Goal: Communication & Community: Answer question/provide support

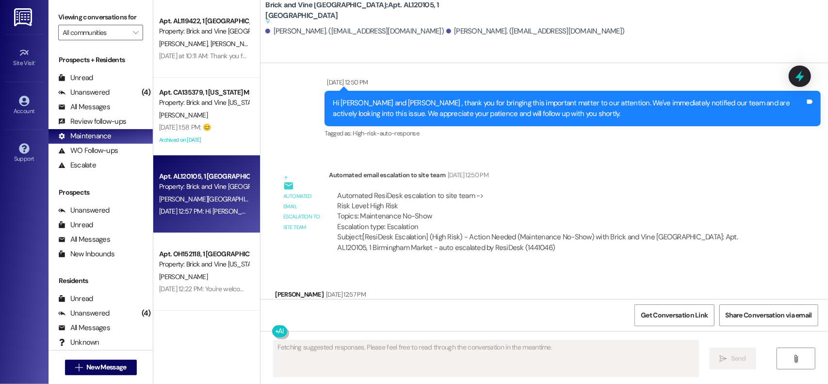
scroll to position [564, 0]
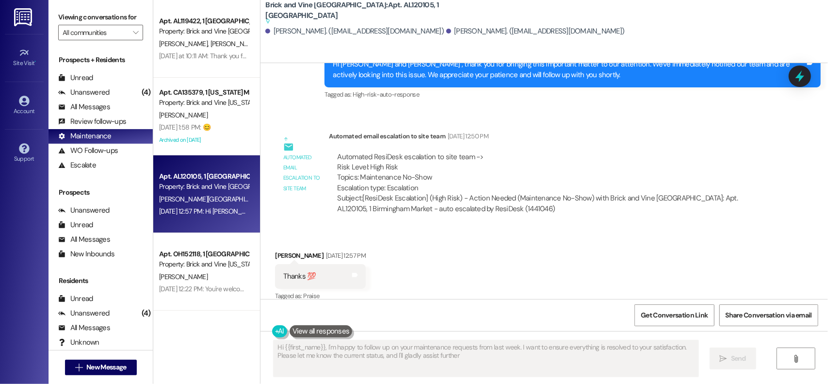
type textarea "Hi {{first_name}}, I'm happy to follow up on your maintenance requests from las…"
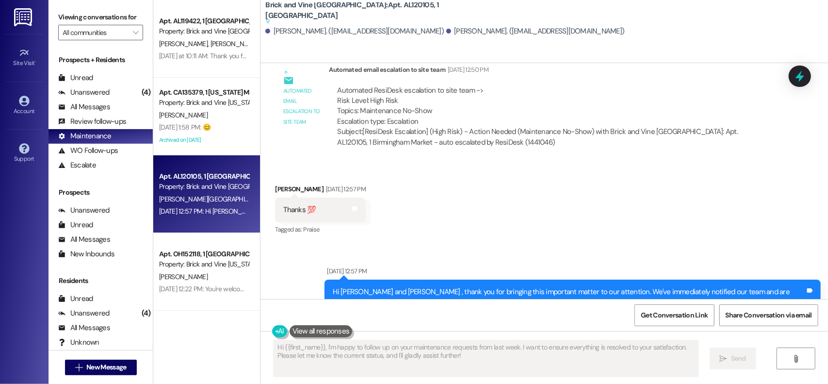
scroll to position [661, 0]
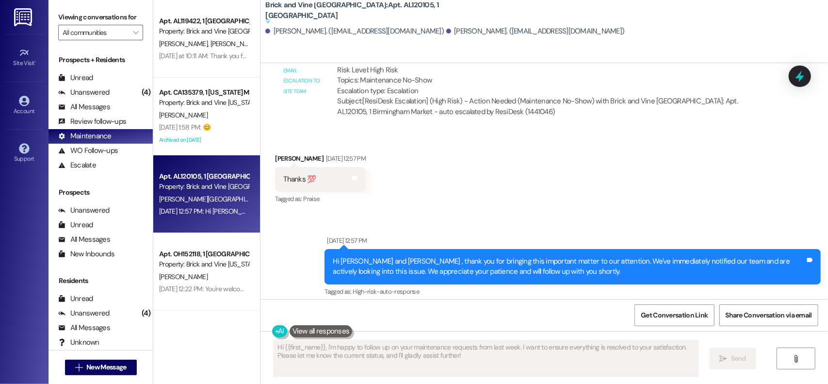
click at [29, 16] on img at bounding box center [24, 17] width 20 height 18
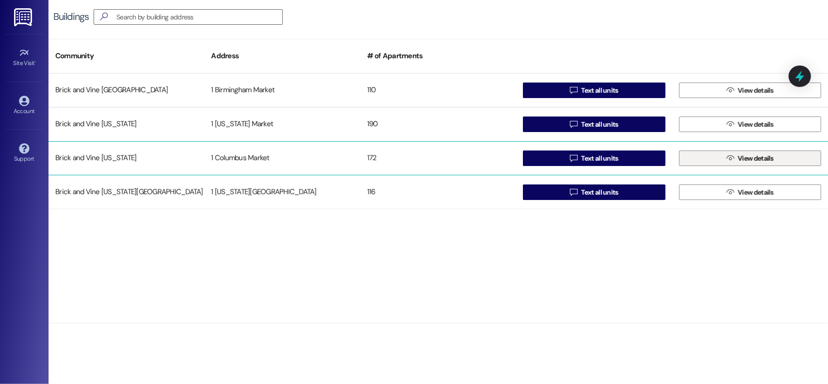
click at [724, 159] on button " View details" at bounding box center [750, 158] width 142 height 16
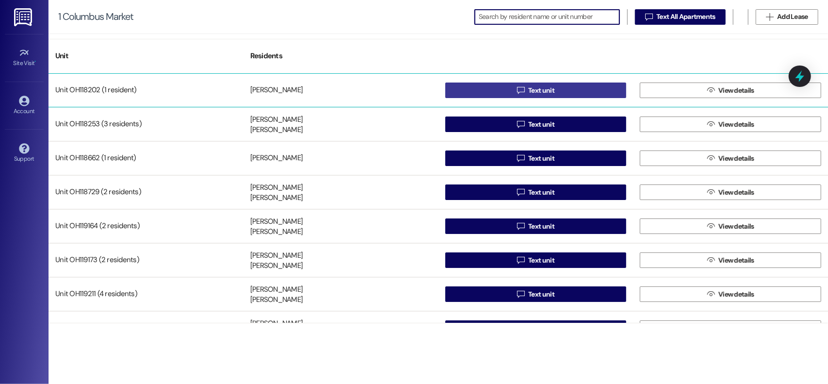
click at [523, 87] on span " Text unit" at bounding box center [535, 90] width 41 height 15
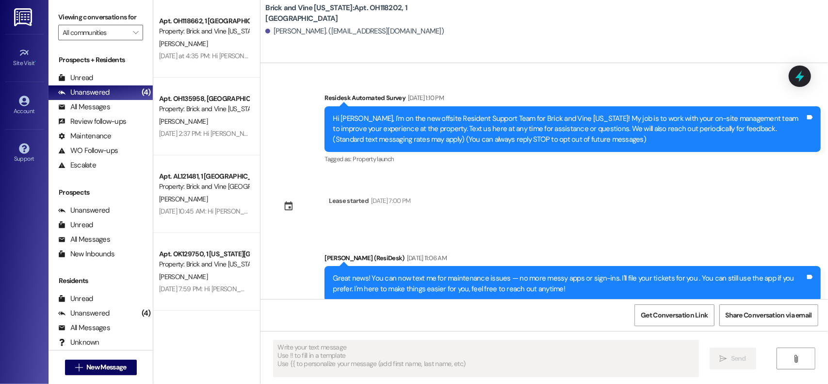
type textarea "Fetching suggested responses. Please feel free to read through the conversation…"
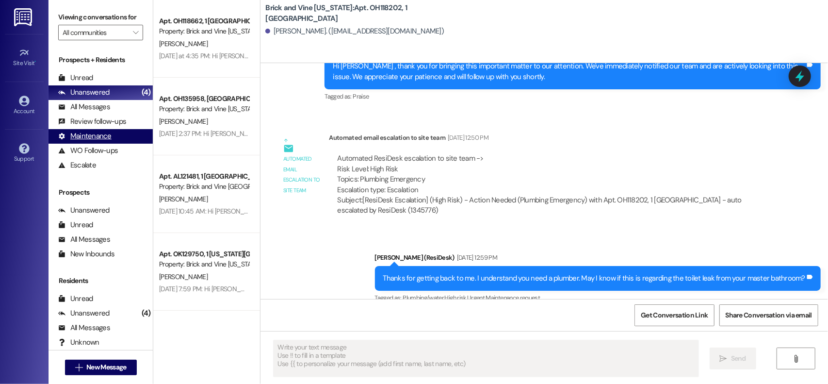
click at [78, 141] on div "Maintenance" at bounding box center [84, 136] width 53 height 10
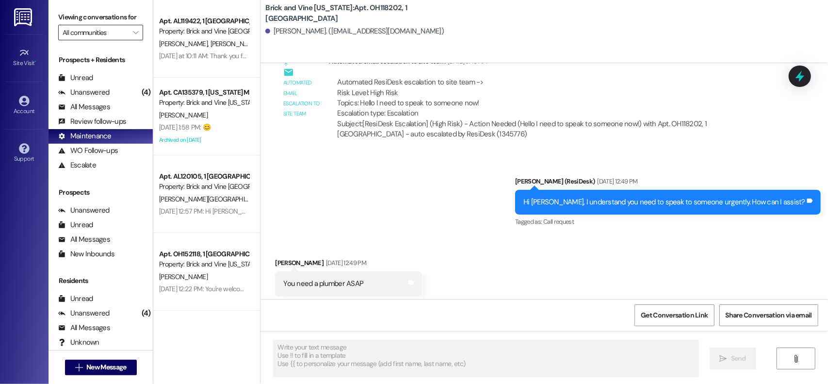
scroll to position [1126, 0]
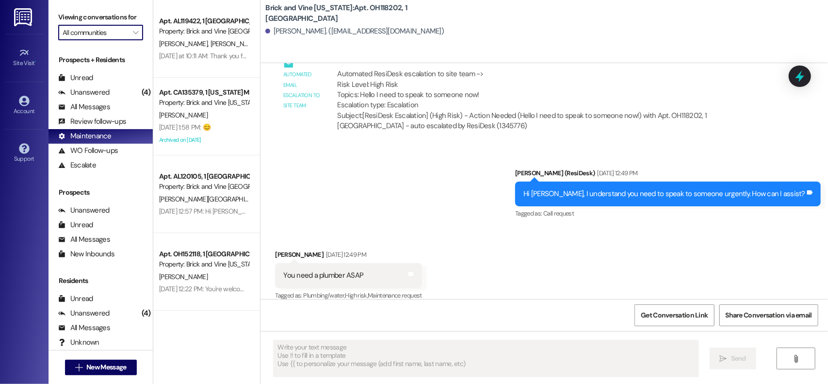
click at [111, 40] on input "All communities" at bounding box center [95, 33] width 65 height 16
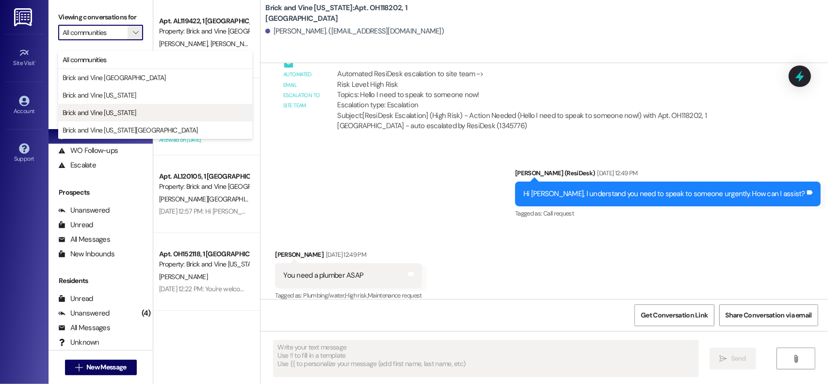
click at [112, 115] on span "Brick and Vine [US_STATE]" at bounding box center [100, 113] width 74 height 10
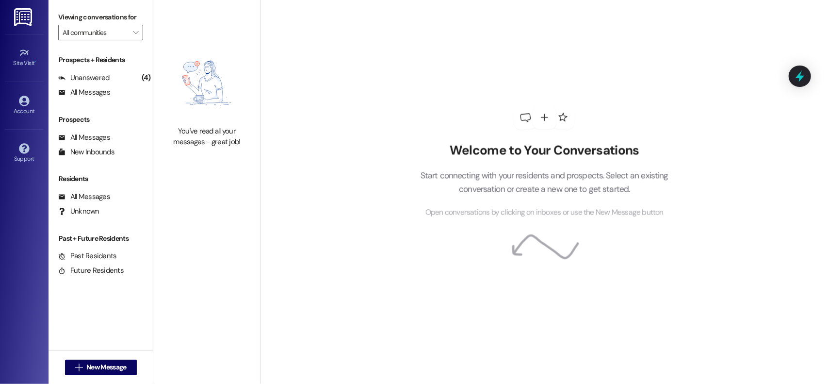
type input "Brick and Vine [US_STATE]"
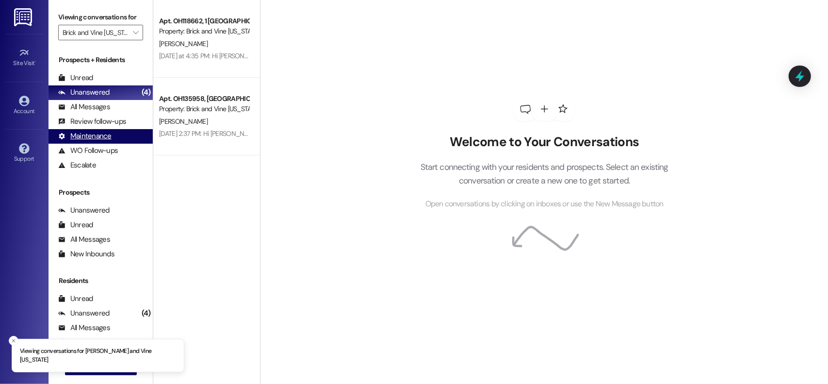
click at [93, 141] on div "Maintenance" at bounding box center [84, 136] width 53 height 10
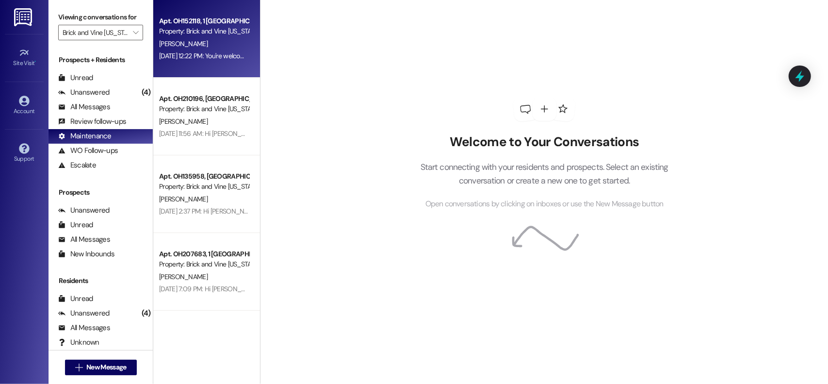
click at [209, 42] on div "[PERSON_NAME]" at bounding box center [204, 44] width 92 height 12
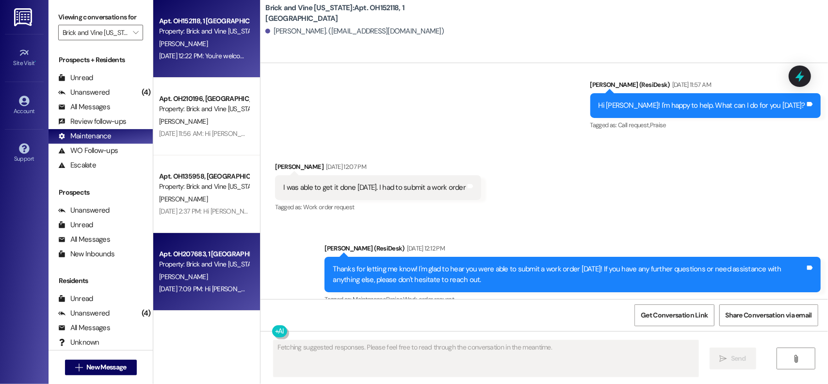
scroll to position [4779, 0]
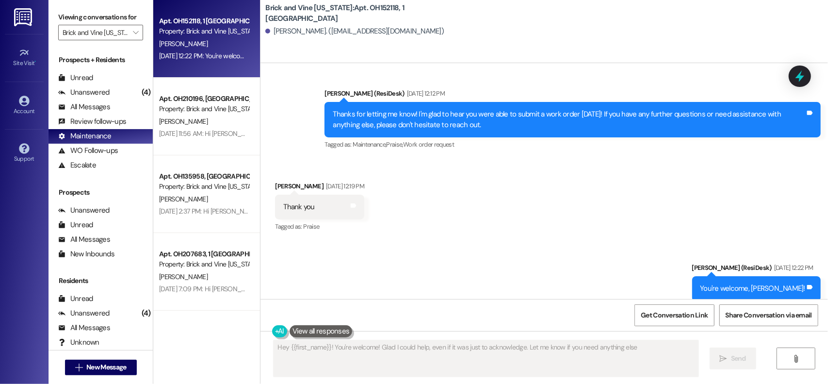
type textarea "Hey {{first_name}}! You're welcome! Glad I could help, even if it was just to a…"
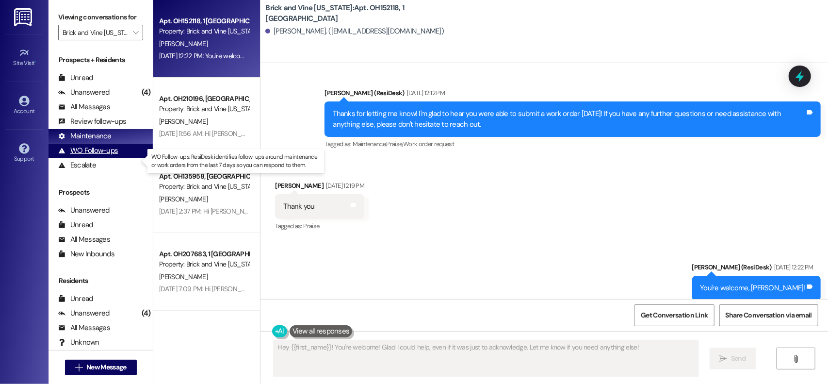
click at [101, 158] on div "WO Follow-ups (undefined)" at bounding box center [101, 151] width 104 height 15
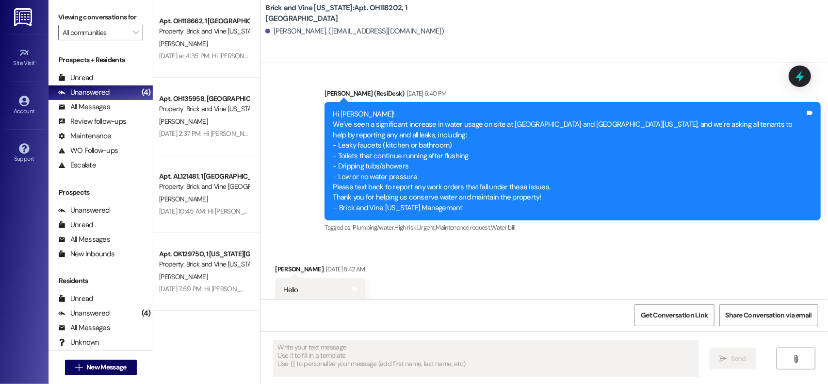
scroll to position [1041, 0]
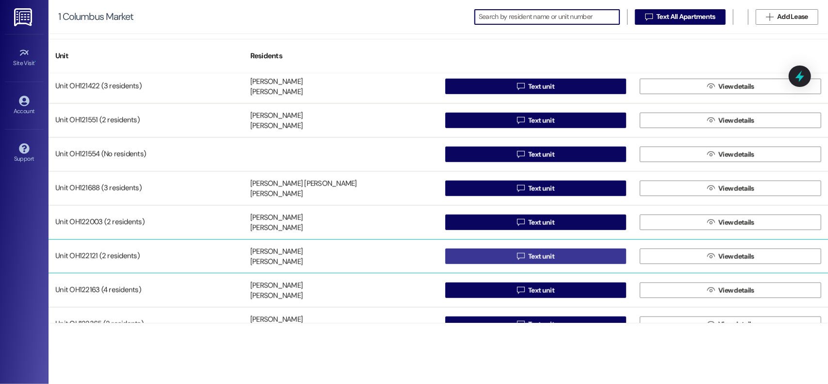
scroll to position [582, 0]
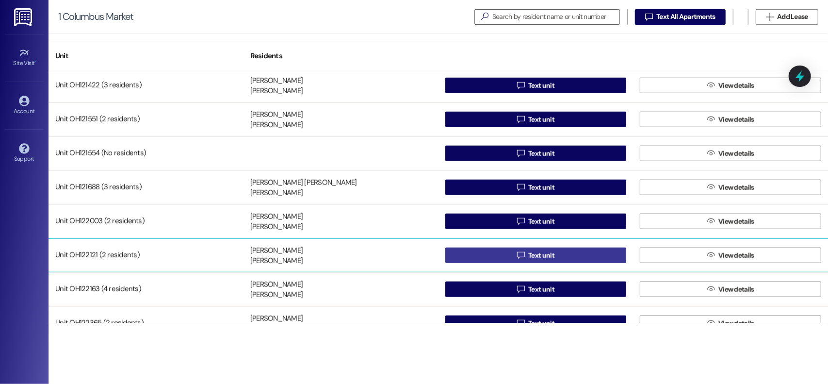
click at [564, 255] on button " Text unit" at bounding box center [535, 255] width 181 height 16
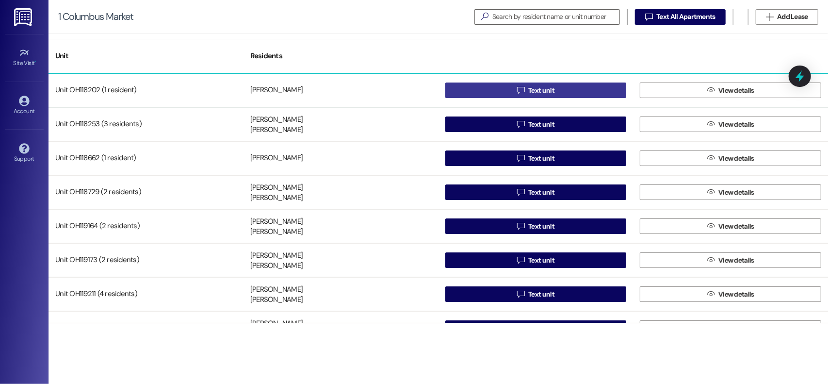
click at [512, 87] on button " Text unit" at bounding box center [535, 90] width 181 height 16
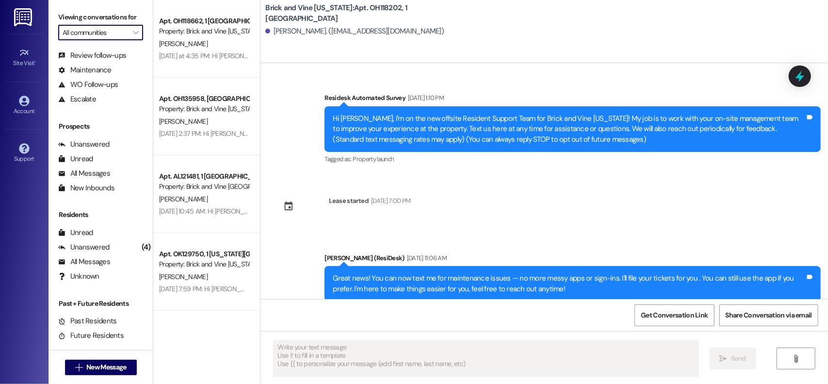
click at [116, 40] on input "All communities" at bounding box center [95, 33] width 65 height 16
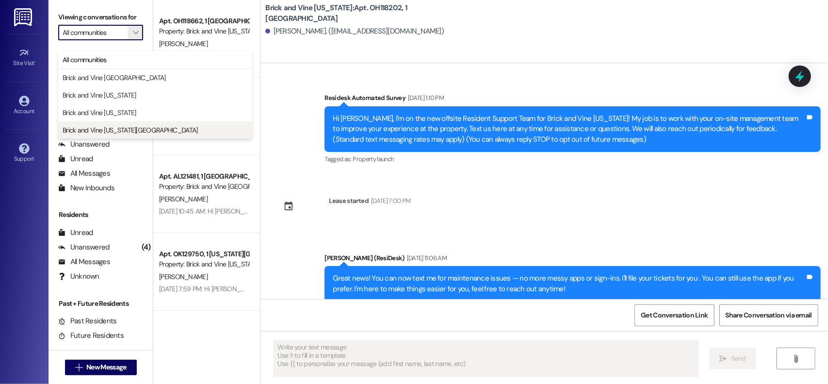
click at [126, 132] on span "Brick and Vine [US_STATE][GEOGRAPHIC_DATA]" at bounding box center [130, 130] width 135 height 10
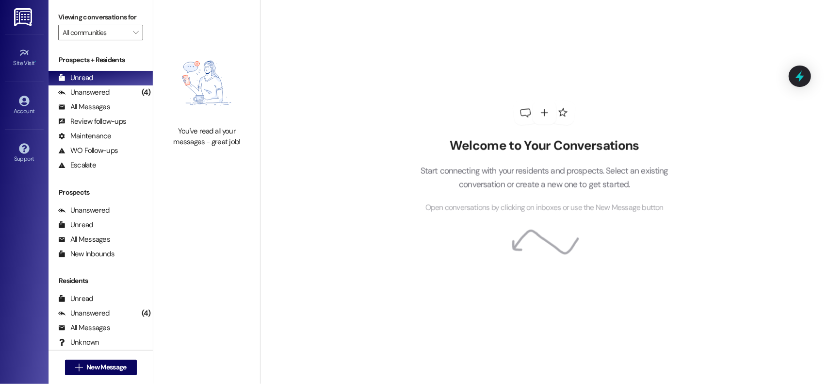
type input "Brick and Vine [US_STATE][GEOGRAPHIC_DATA]"
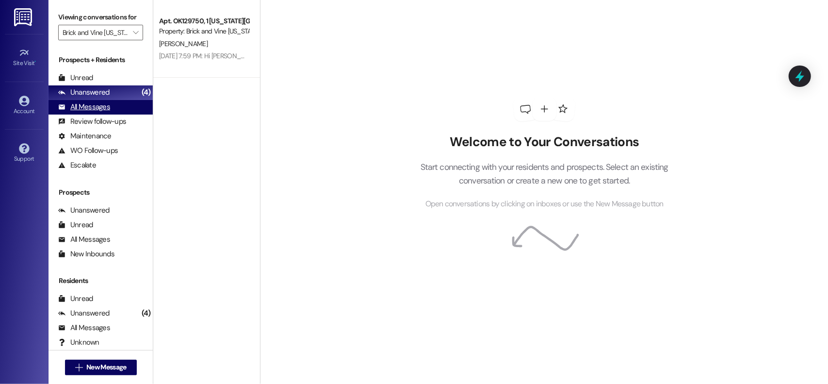
click at [92, 112] on div "All Messages" at bounding box center [84, 107] width 52 height 10
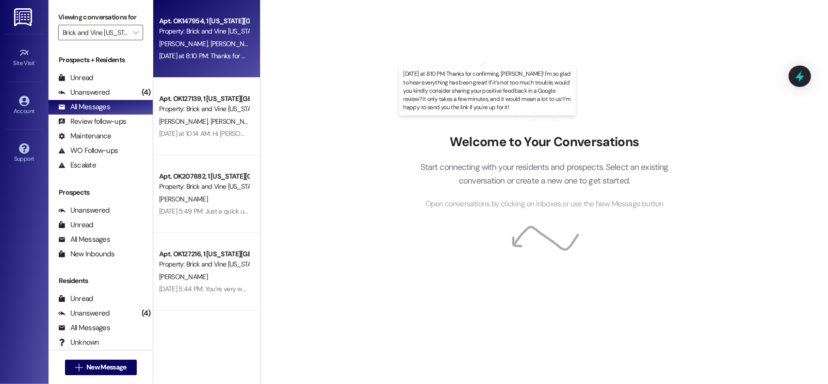
click at [216, 59] on div "[DATE] at 8:10 PM: Thanks for confirming, [PERSON_NAME]! I'm so glad to hear ev…" at bounding box center [600, 55] width 883 height 9
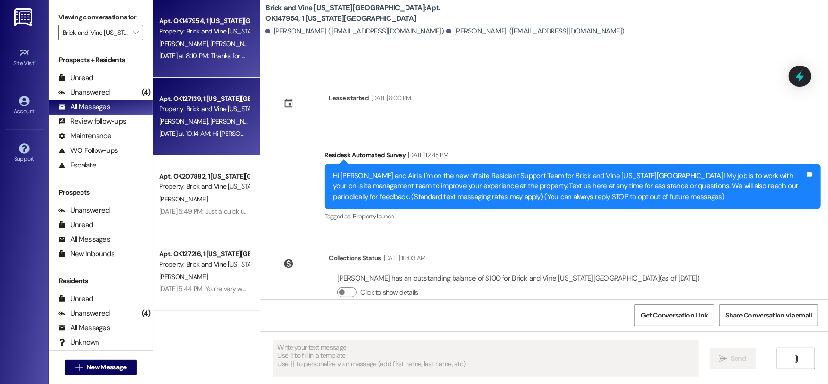
type textarea "Fetching suggested responses. Please feel free to read through the conversation…"
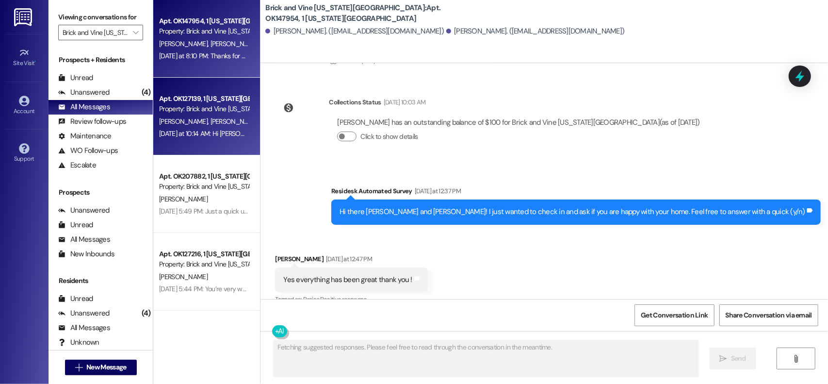
scroll to position [170, 0]
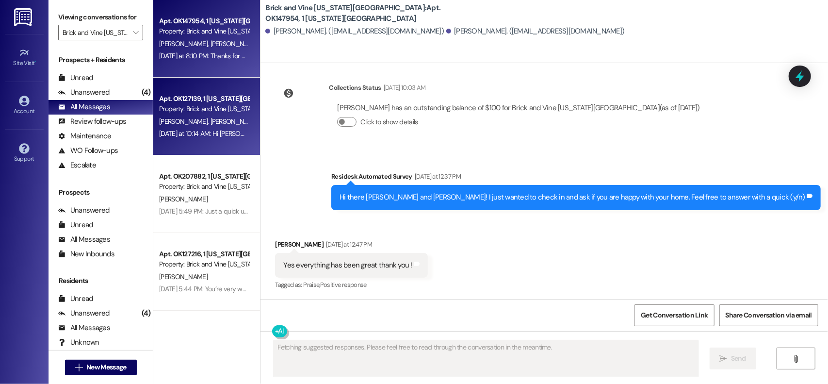
click at [203, 127] on div "[PERSON_NAME] [PERSON_NAME]" at bounding box center [204, 121] width 92 height 12
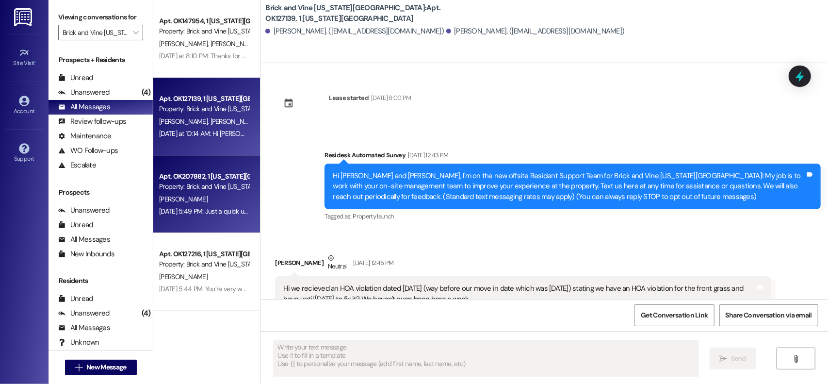
type textarea "Fetching suggested responses. Please feel free to read through the conversation…"
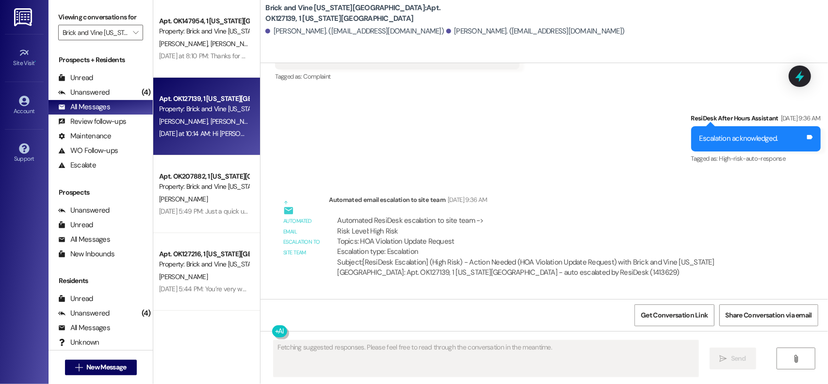
scroll to position [2881, 0]
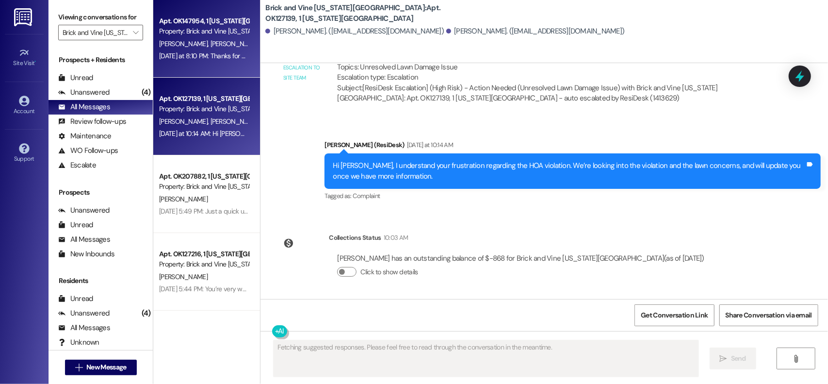
click at [200, 62] on div "[DATE] at 8:10 PM: Thanks for confirming, [PERSON_NAME]! I'm so glad to hear ev…" at bounding box center [204, 56] width 92 height 12
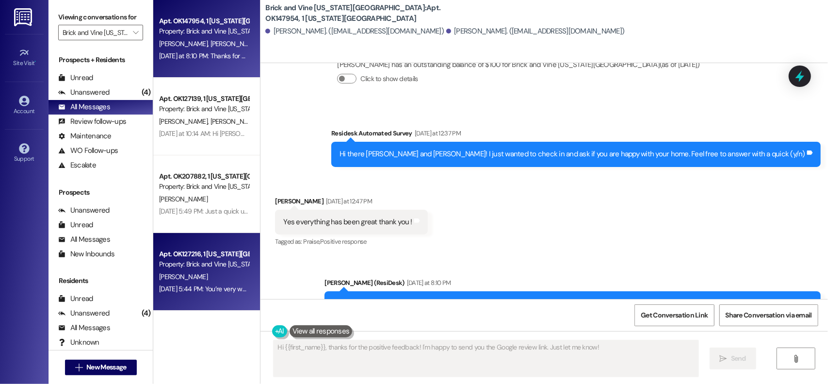
scroll to position [170, 0]
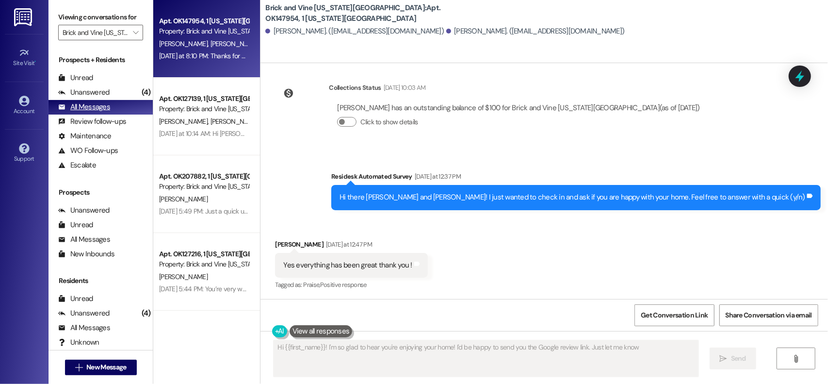
type textarea "Hi {{first_name}}! I'm so glad to hear you're enjoying your home! I'd be happy …"
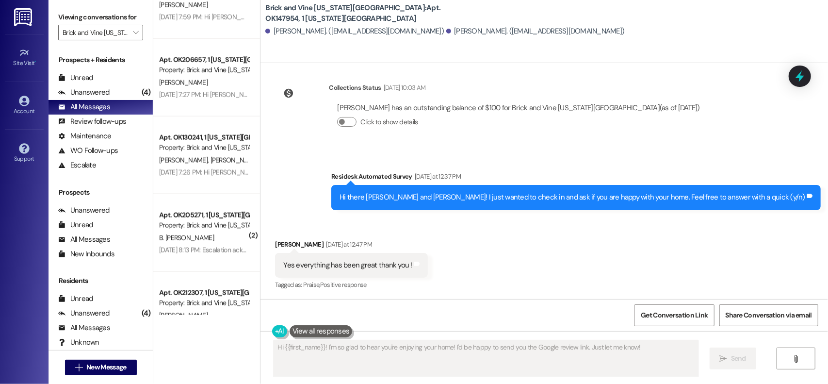
scroll to position [1116, 0]
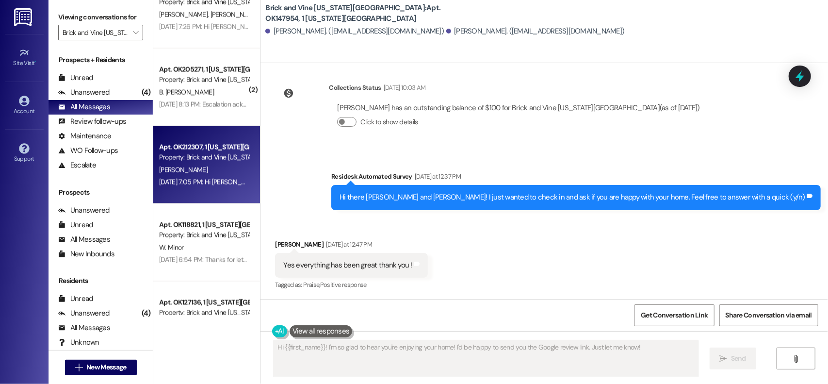
click at [189, 163] on div "Apt. OK212307, 1 [US_STATE][GEOGRAPHIC_DATA] Property: Brick and [GEOGRAPHIC_DA…" at bounding box center [204, 152] width 92 height 23
type textarea "Hi {{first_name}}, thanks for the positive feedback! I'm happy to send you the …"
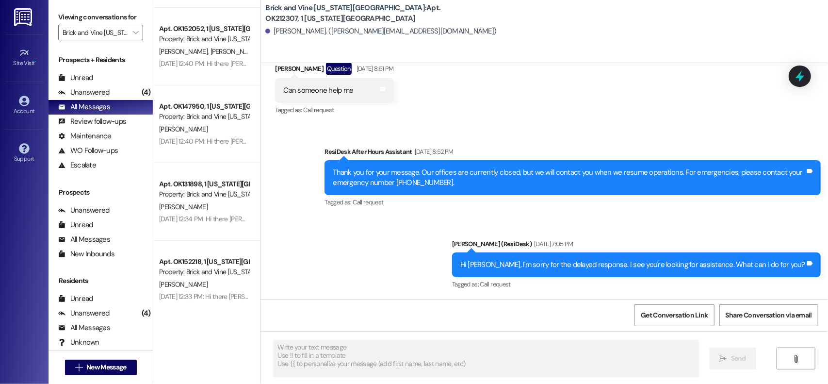
scroll to position [315, 0]
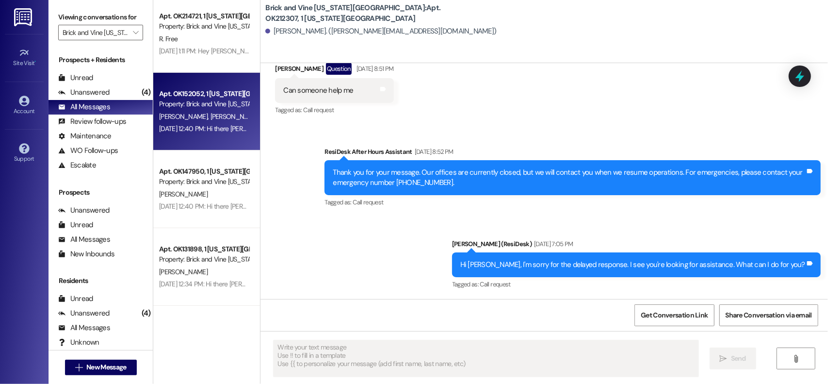
click at [211, 116] on span "[PERSON_NAME]" at bounding box center [235, 116] width 49 height 9
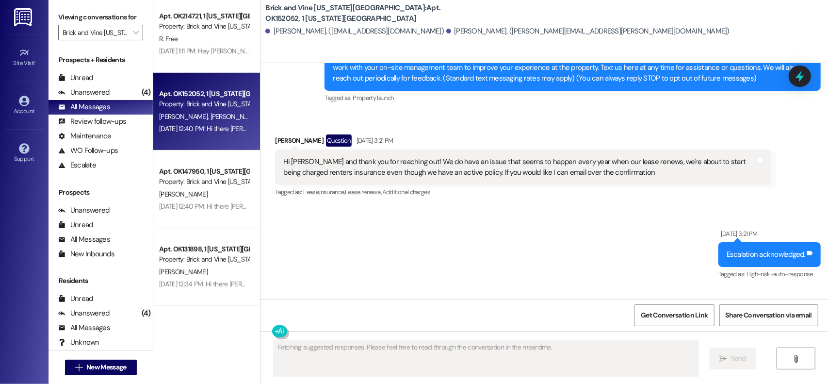
scroll to position [108, 0]
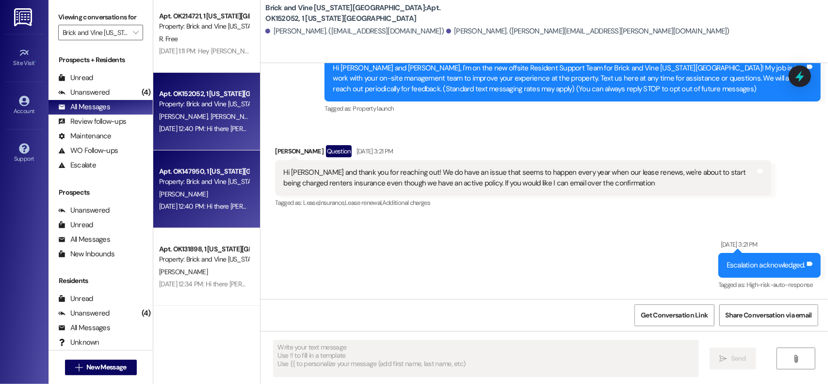
click at [202, 209] on div "[DATE] 12:40 PM: Hi there [PERSON_NAME]! I just wanted to check in and ask if y…" at bounding box center [365, 206] width 413 height 9
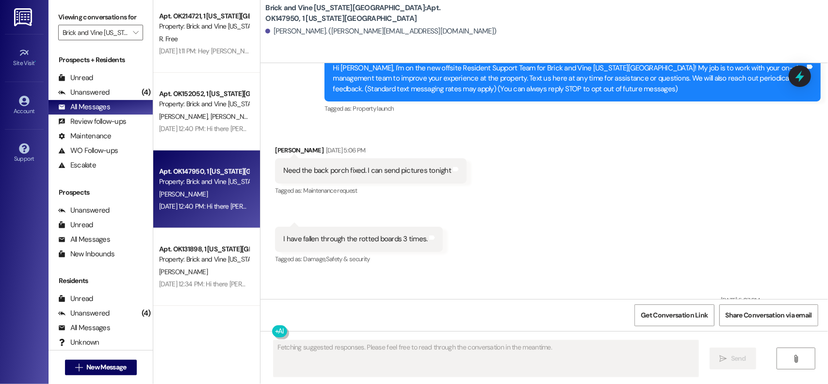
scroll to position [2178, 0]
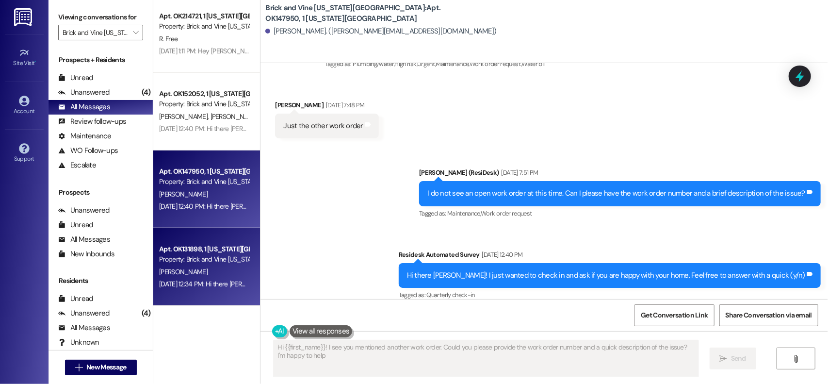
type textarea "Hi {{first_name}}! I see you mentioned another work order. Could you please pro…"
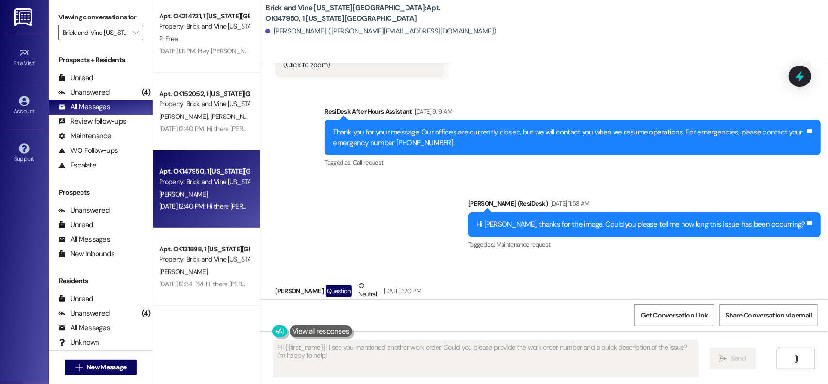
scroll to position [819, 0]
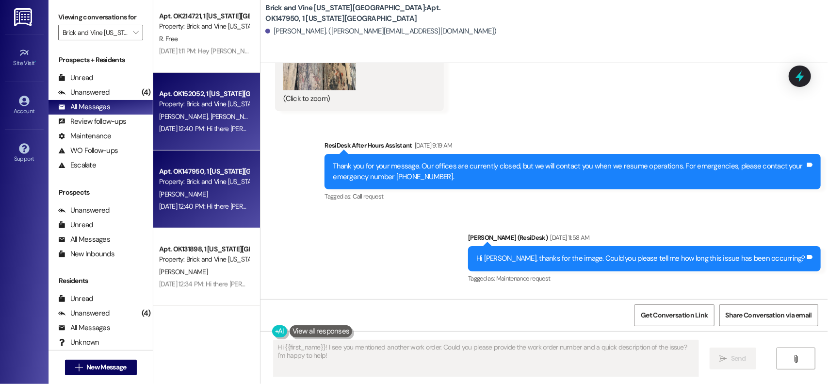
click at [179, 90] on div "Apt. OK152052, 1 [US_STATE][GEOGRAPHIC_DATA]" at bounding box center [204, 94] width 90 height 10
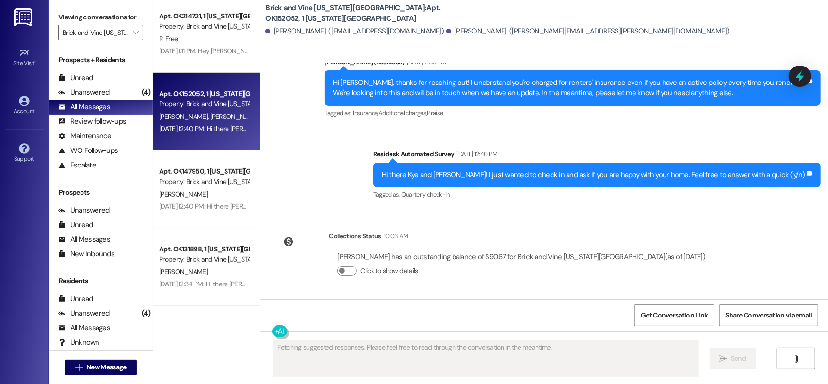
scroll to position [491, 0]
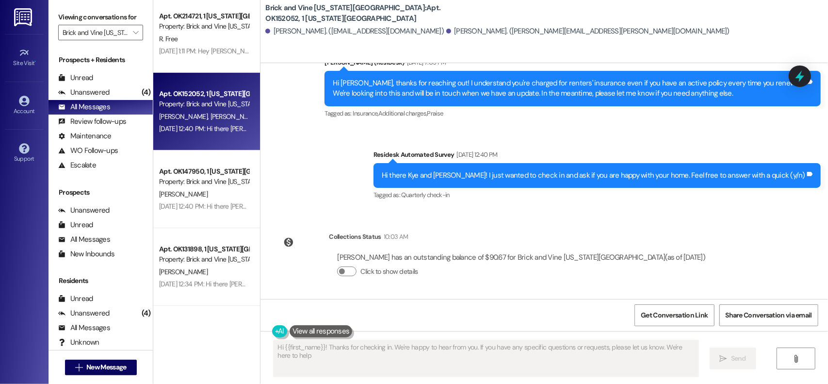
type textarea "Hi {{first_name}}! Thanks for checking in. We're happy to hear from you. If you…"
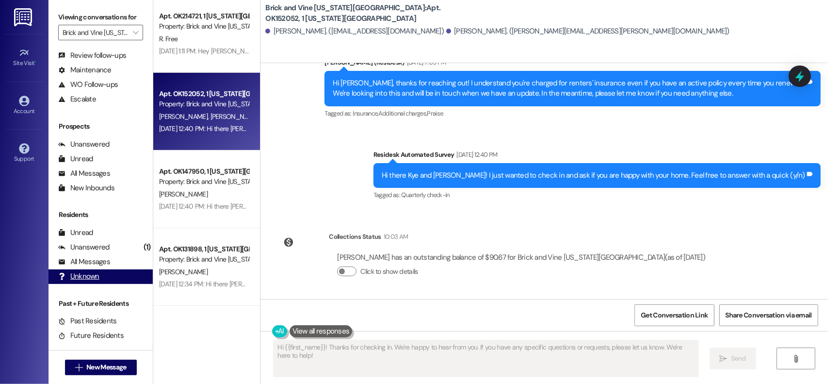
scroll to position [66, 0]
